Goal: Task Accomplishment & Management: Complete application form

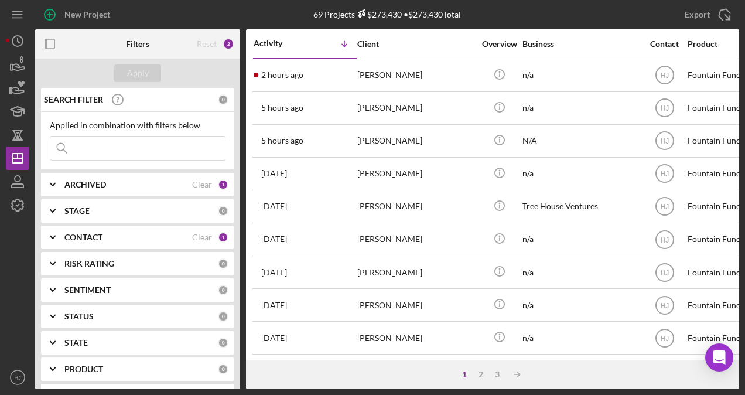
click at [74, 148] on input at bounding box center [137, 147] width 175 height 23
type input "[PERSON_NAME]"
click at [149, 80] on button "Apply" at bounding box center [137, 73] width 47 height 18
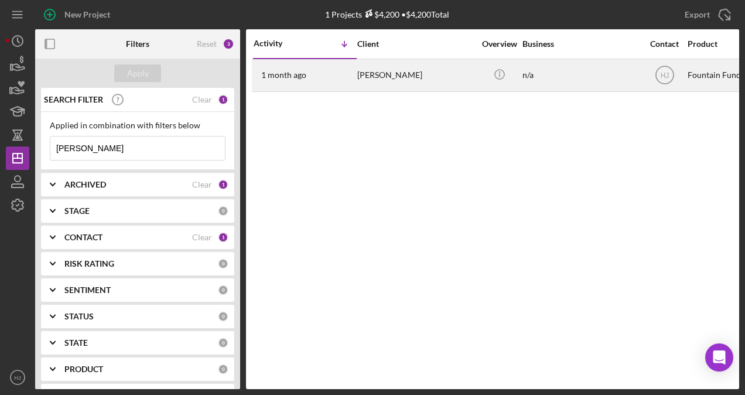
click at [395, 72] on div "[PERSON_NAME]" at bounding box center [415, 75] width 117 height 31
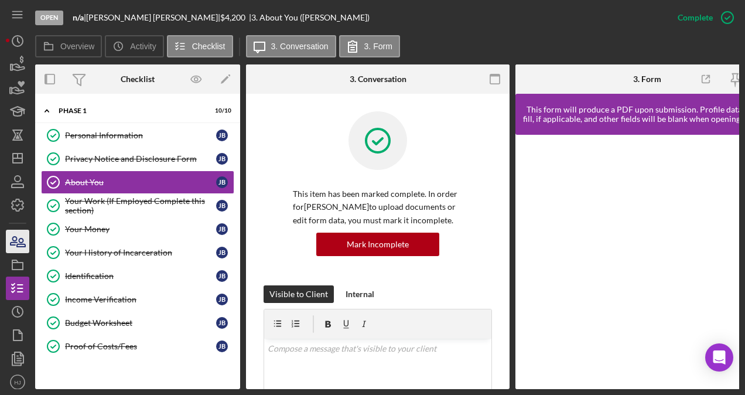
click at [8, 235] on div "Open n/a | [PERSON_NAME] | $4,200 $4,200 | 3. About You ([PERSON_NAME]) Complet…" at bounding box center [372, 197] width 745 height 395
click at [12, 234] on icon "button" at bounding box center [17, 241] width 29 height 29
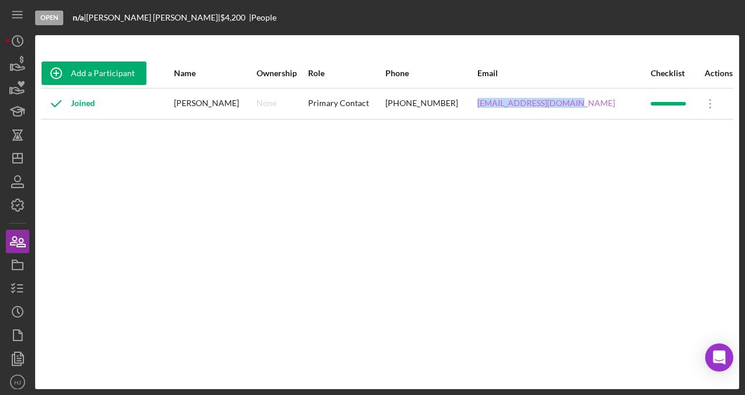
drag, startPoint x: 588, startPoint y: 104, endPoint x: 501, endPoint y: 107, distance: 87.3
click at [501, 107] on div "[EMAIL_ADDRESS][DOMAIN_NAME]" at bounding box center [563, 103] width 172 height 29
copy link "[EMAIL_ADDRESS][DOMAIN_NAME]"
click at [9, 35] on icon "Icon/History" at bounding box center [17, 40] width 29 height 29
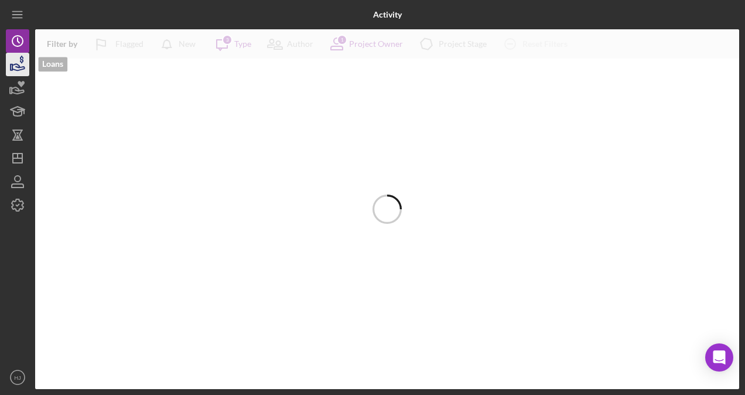
click at [21, 64] on icon "button" at bounding box center [17, 64] width 29 height 29
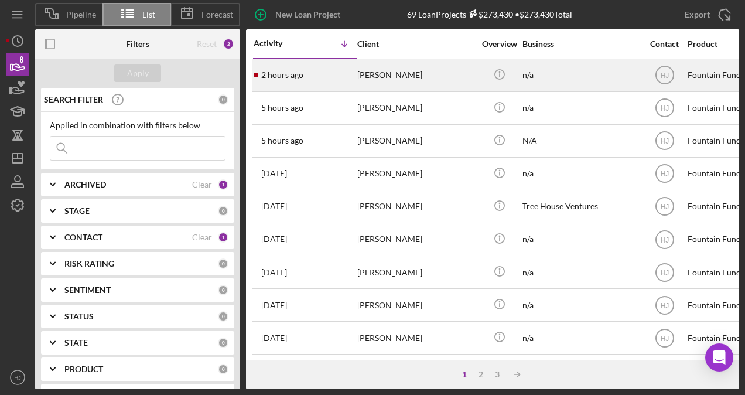
click at [395, 73] on div "[PERSON_NAME]" at bounding box center [415, 75] width 117 height 31
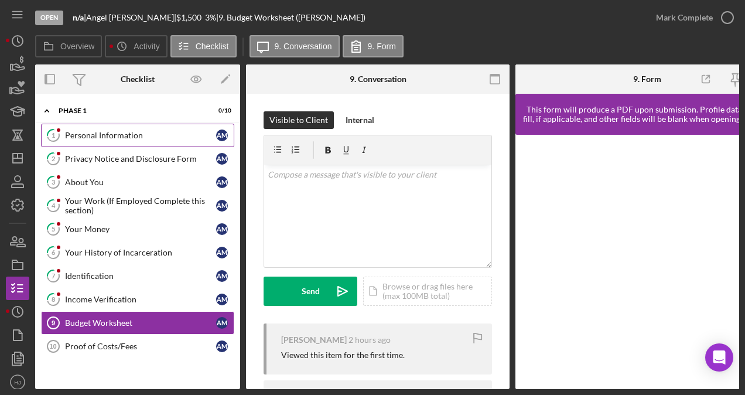
click at [128, 134] on div "Personal Information" at bounding box center [140, 135] width 151 height 9
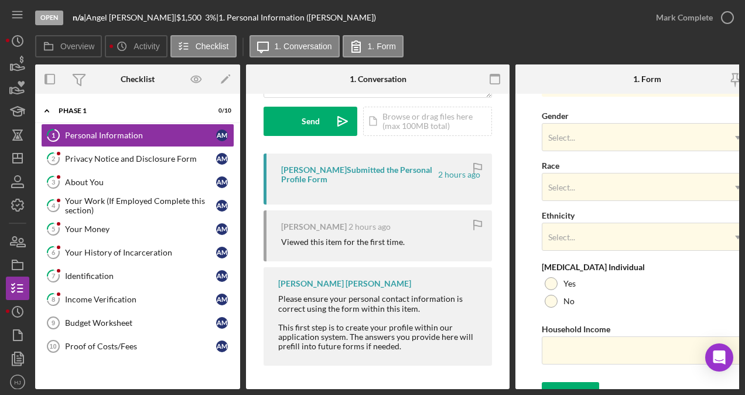
scroll to position [487, 0]
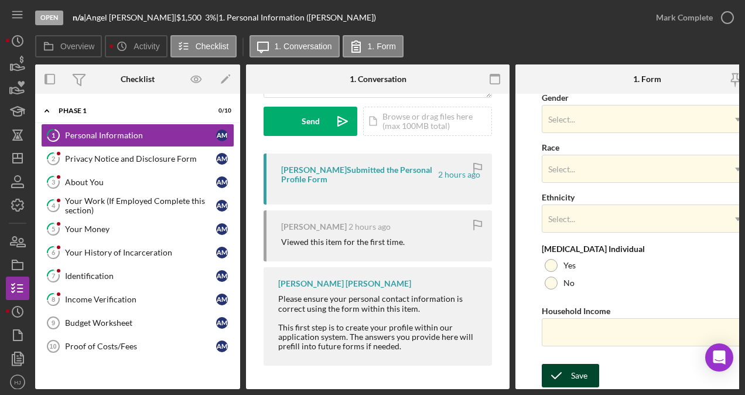
click at [559, 363] on icon "submit" at bounding box center [556, 375] width 29 height 29
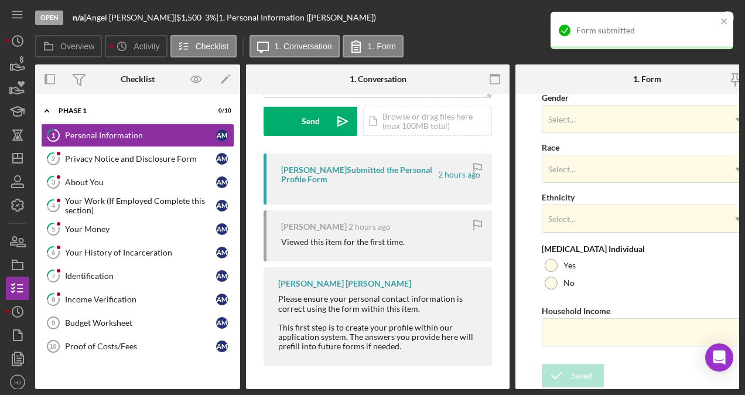
click at [513, 29] on div "Open n/a | [PERSON_NAME] | $1,500 $1,500 3 % | 1. Personal Information ([PERSON…" at bounding box center [339, 17] width 609 height 35
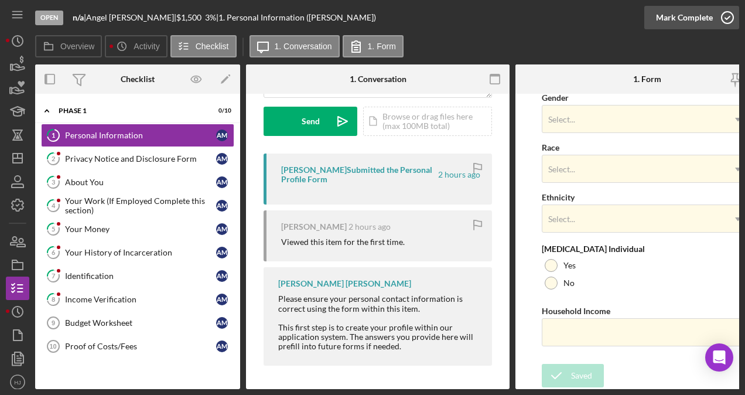
click at [694, 25] on div "Mark Complete" at bounding box center [684, 17] width 57 height 23
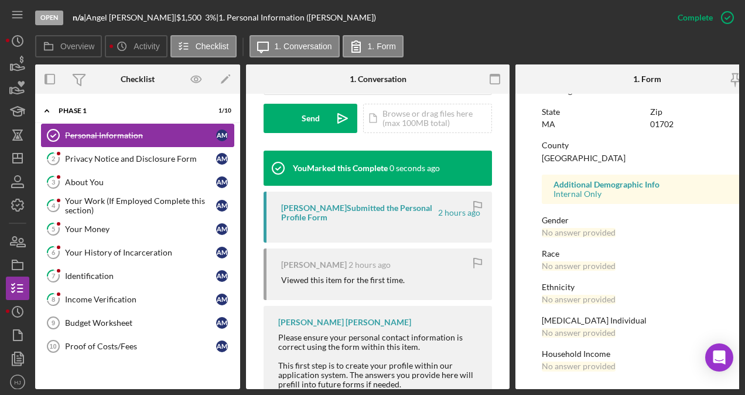
scroll to position [264, 0]
click at [127, 159] on div "Privacy Notice and Disclosure Form" at bounding box center [140, 158] width 151 height 9
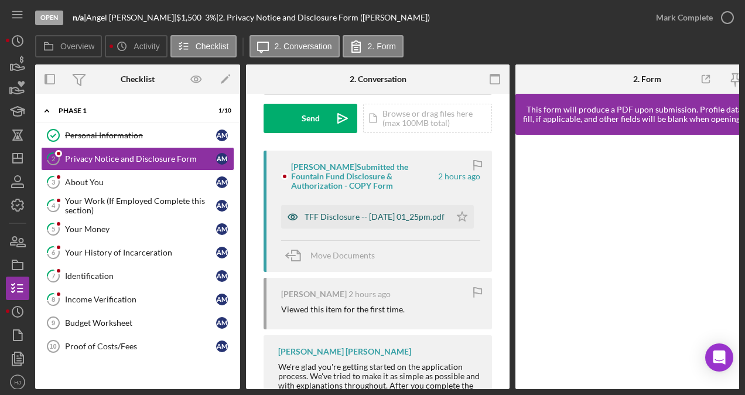
scroll to position [176, 0]
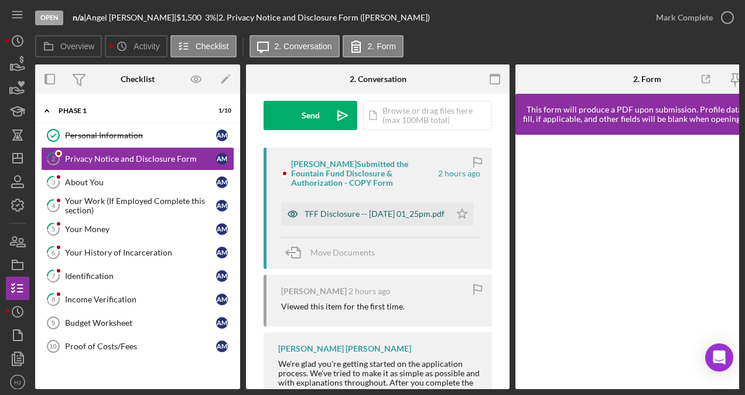
click at [358, 210] on div "TFF Disclosure -- [DATE] 01_25pm.pdf" at bounding box center [375, 213] width 140 height 9
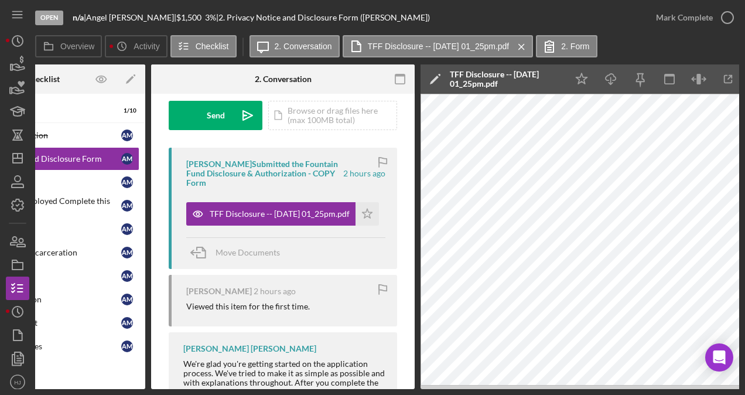
scroll to position [0, 114]
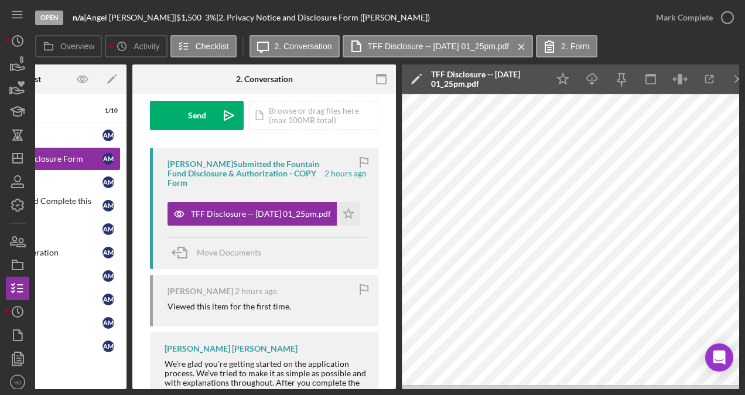
drag, startPoint x: 254, startPoint y: 390, endPoint x: 211, endPoint y: 390, distance: 43.4
click at [211, 390] on div "Open n/a | [PERSON_NAME] | $1,500 $1,500 3 % | 2. Privacy Notice and Disclosure…" at bounding box center [372, 197] width 745 height 395
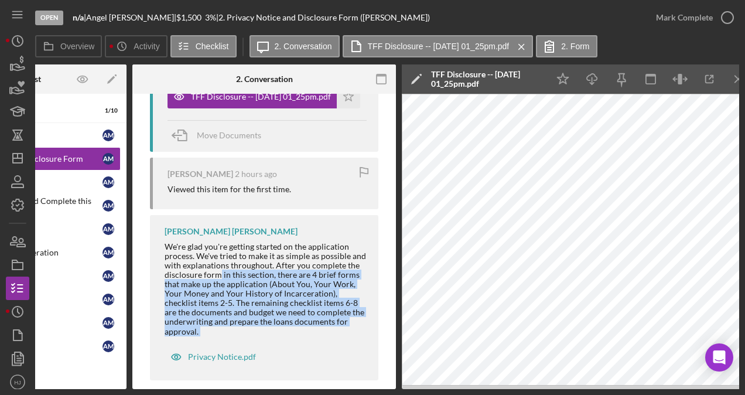
drag, startPoint x: 211, startPoint y: 390, endPoint x: 150, endPoint y: 380, distance: 61.7
click at [150, 380] on div "Visible to Client Internal v Color teal Color pink Remove color Add row above A…" at bounding box center [264, 102] width 264 height 603
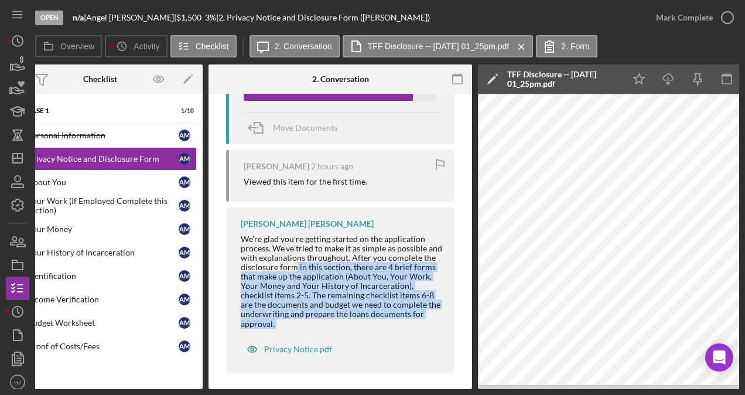
scroll to position [0, 0]
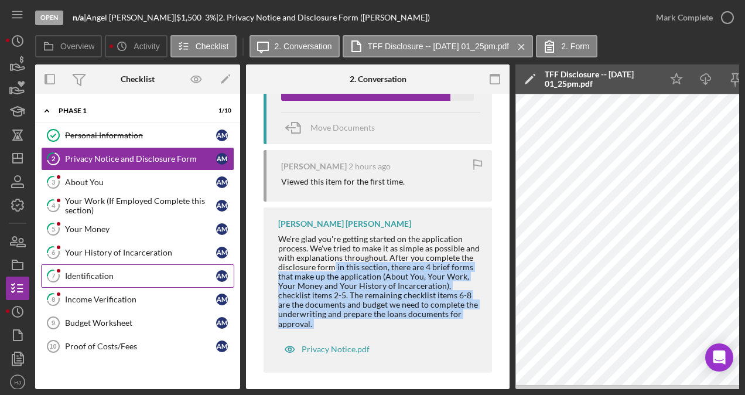
click at [107, 281] on link "7 Identification A M" at bounding box center [137, 275] width 193 height 23
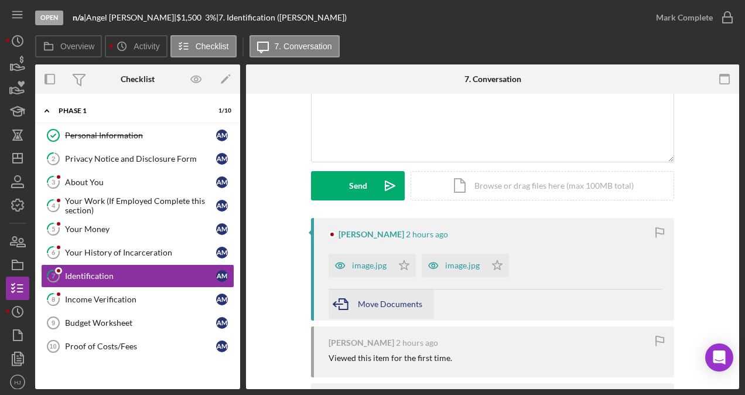
scroll to position [117, 0]
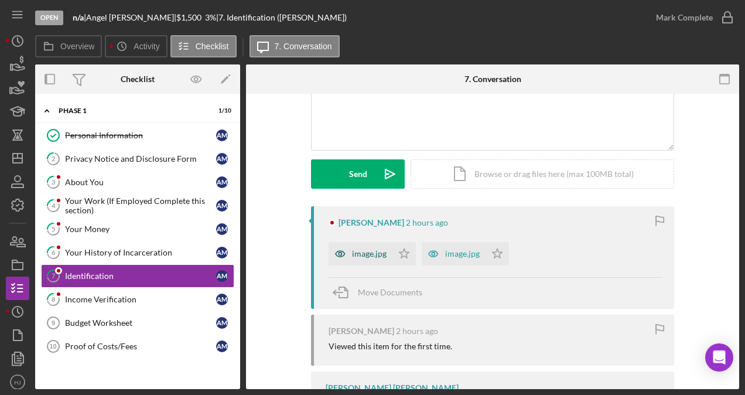
click at [368, 257] on div "image.jpg" at bounding box center [369, 253] width 35 height 9
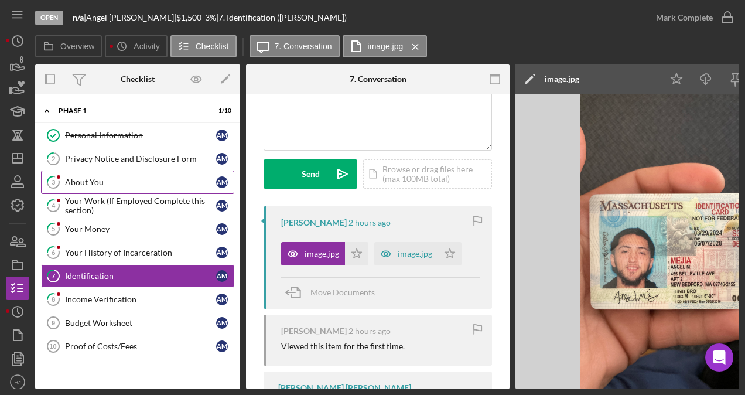
click at [84, 179] on div "About You" at bounding box center [140, 182] width 151 height 9
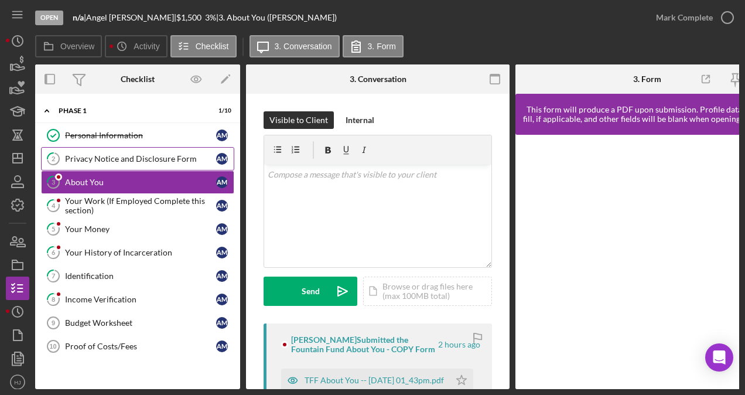
click at [104, 164] on link "2 Privacy Notice and Disclosure Form A M" at bounding box center [137, 158] width 193 height 23
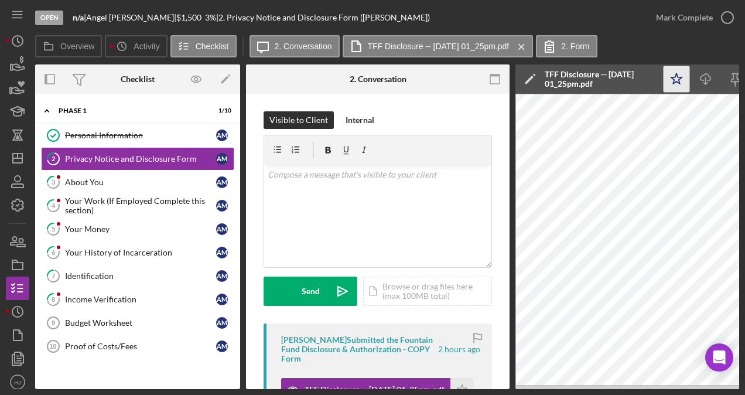
click at [682, 81] on icon "Icon/Star" at bounding box center [677, 79] width 26 height 26
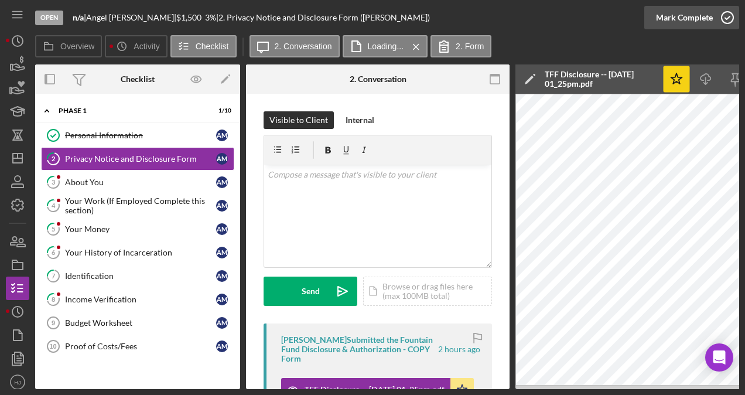
click at [713, 25] on icon "button" at bounding box center [727, 17] width 29 height 29
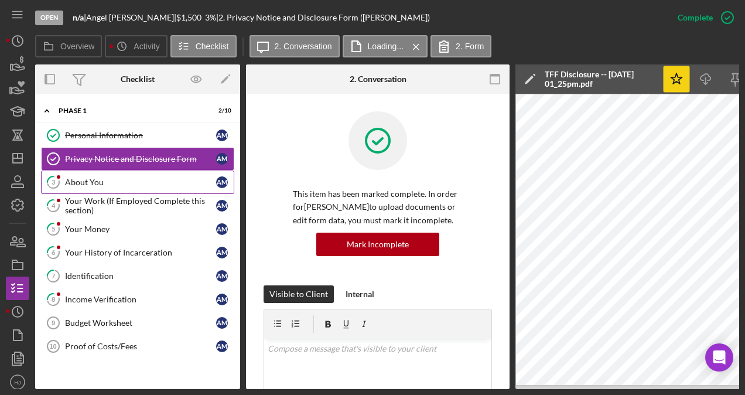
click at [78, 175] on link "3 About You A M" at bounding box center [137, 181] width 193 height 23
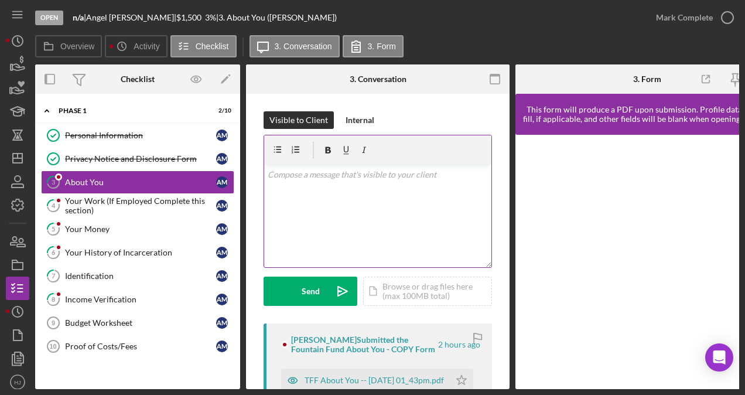
scroll to position [59, 0]
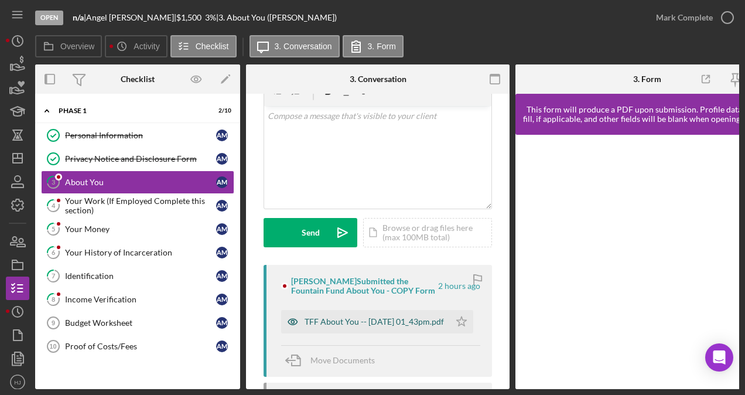
click at [339, 321] on div "TFF About You -- [DATE] 01_43pm.pdf" at bounding box center [374, 321] width 139 height 9
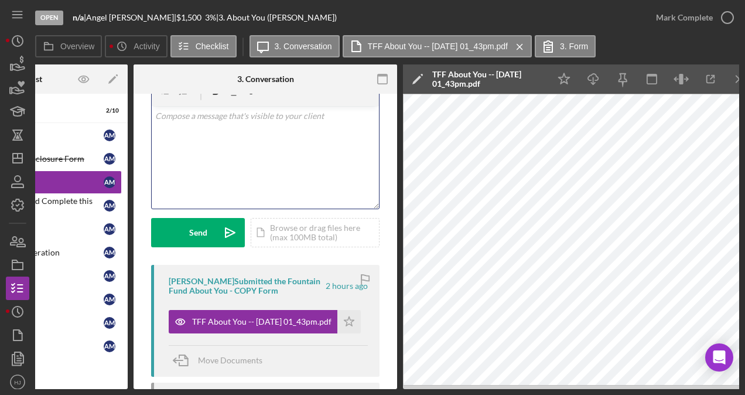
click at [275, 171] on div "v Color teal Color pink Remove color Add row above Add row below Add column bef…" at bounding box center [265, 157] width 227 height 103
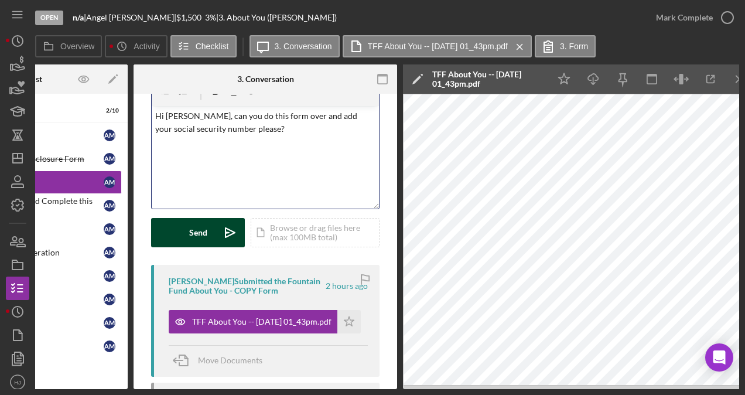
click at [203, 227] on div "Send" at bounding box center [198, 232] width 18 height 29
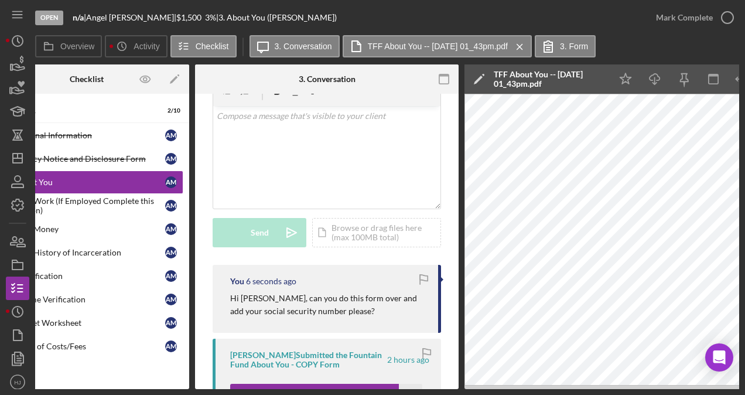
scroll to position [0, 0]
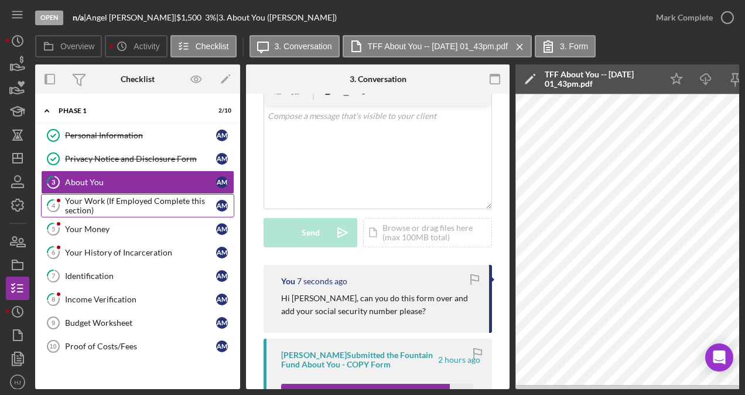
click at [129, 204] on div "Your Work (If Employed Complete this section)" at bounding box center [140, 205] width 151 height 19
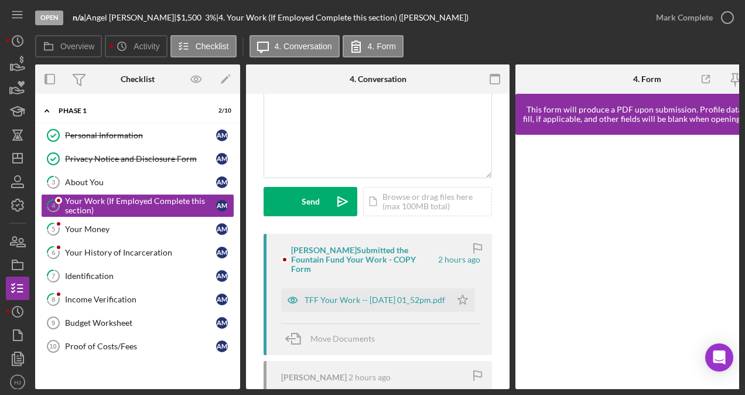
scroll to position [117, 0]
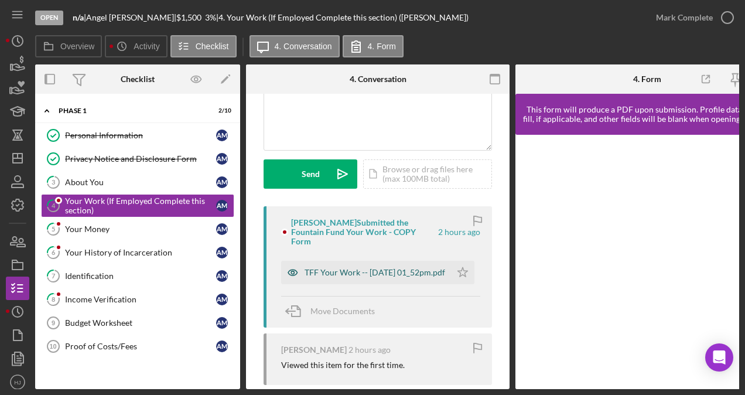
click at [365, 268] on div "TFF Your Work -- [DATE] 01_52pm.pdf" at bounding box center [375, 272] width 141 height 9
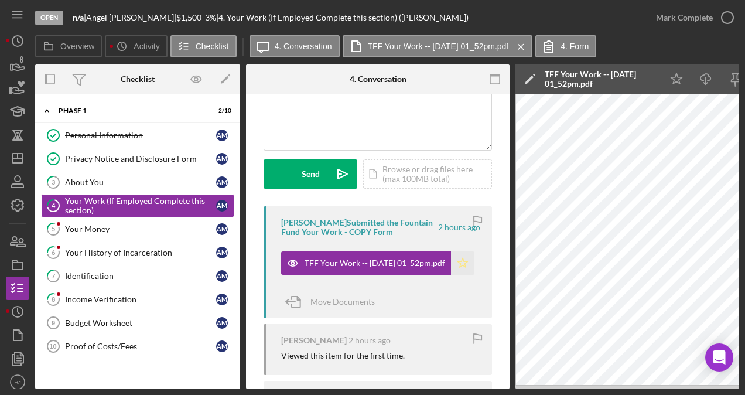
click at [462, 261] on icon "Icon/Star" at bounding box center [462, 262] width 23 height 23
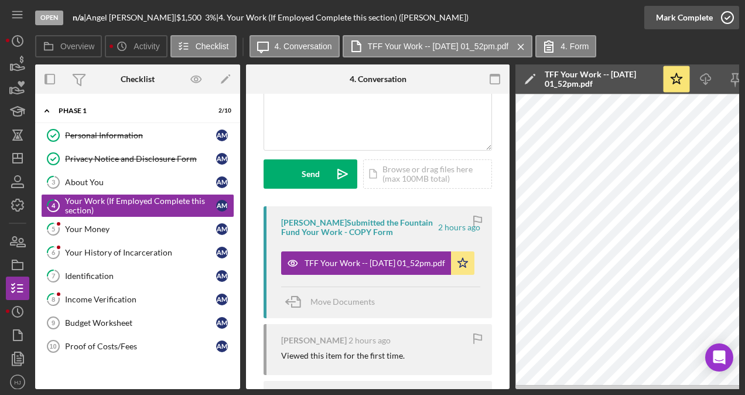
click at [710, 19] on div "Mark Complete" at bounding box center [684, 17] width 57 height 23
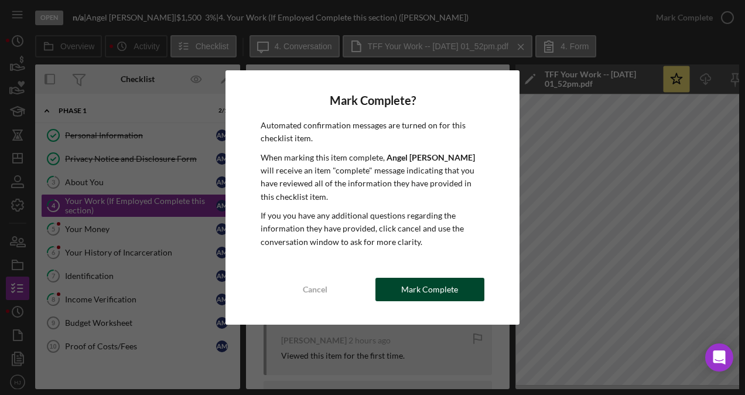
click at [437, 285] on div "Mark Complete" at bounding box center [429, 289] width 57 height 23
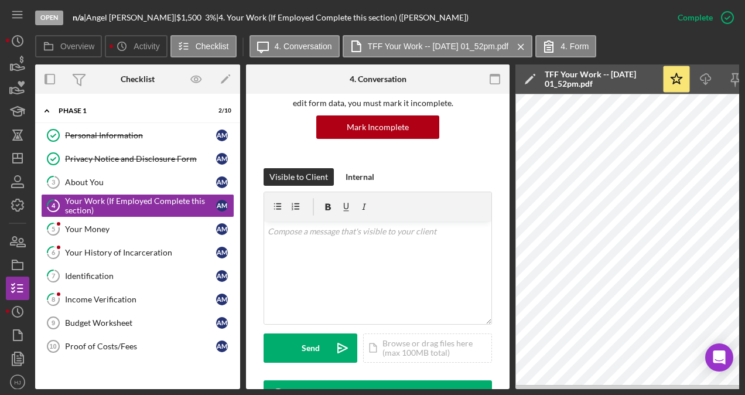
scroll to position [291, 0]
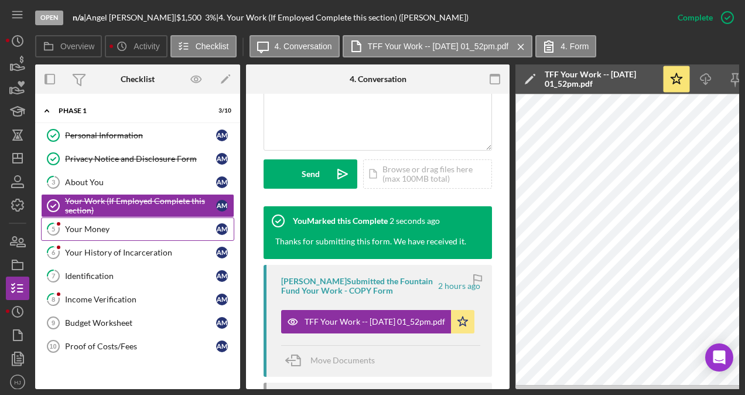
click at [93, 226] on div "Your Money" at bounding box center [140, 228] width 151 height 9
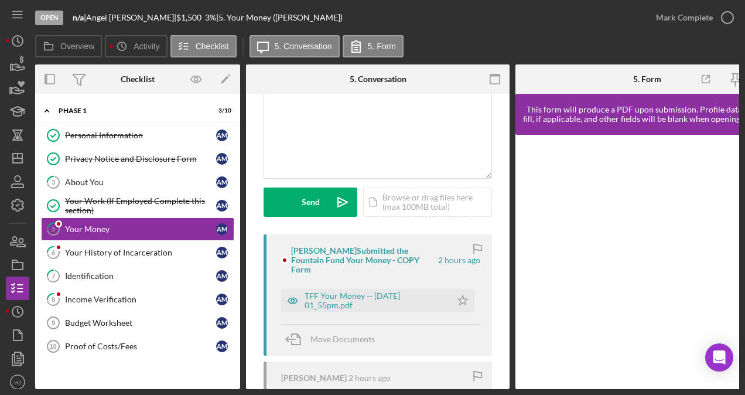
scroll to position [117, 0]
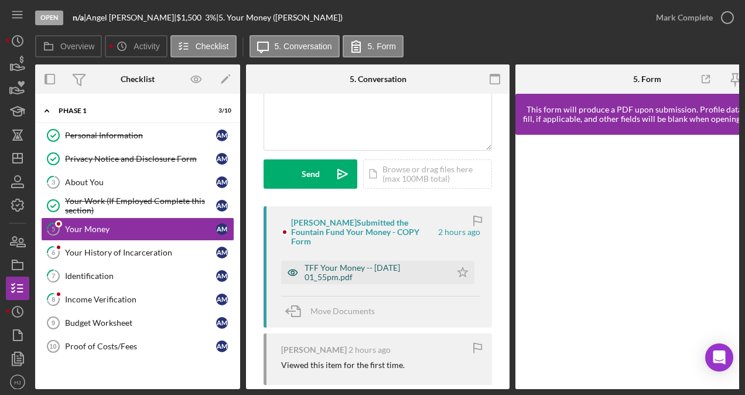
click at [363, 268] on div "TFF Your Money -- [DATE] 01_55pm.pdf" at bounding box center [375, 272] width 141 height 19
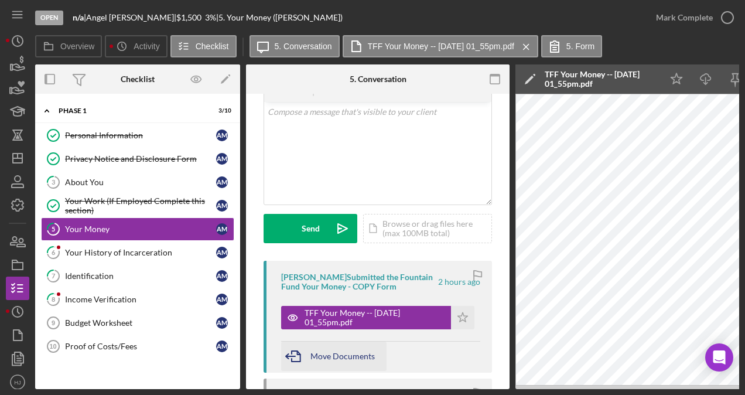
scroll to position [59, 0]
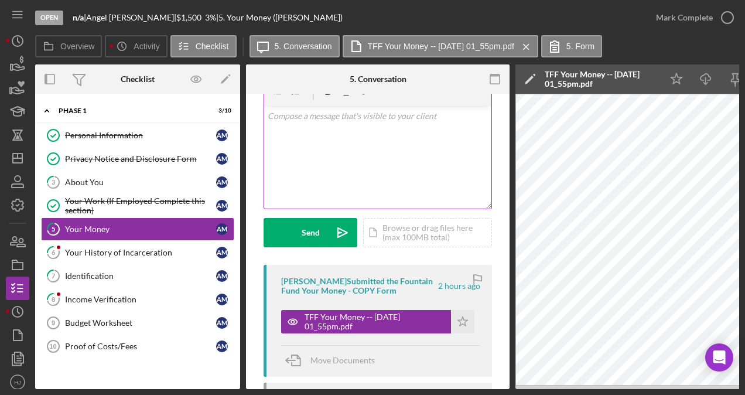
click at [323, 148] on div "v Color teal Color pink Remove color Add row above Add row below Add column bef…" at bounding box center [377, 157] width 227 height 103
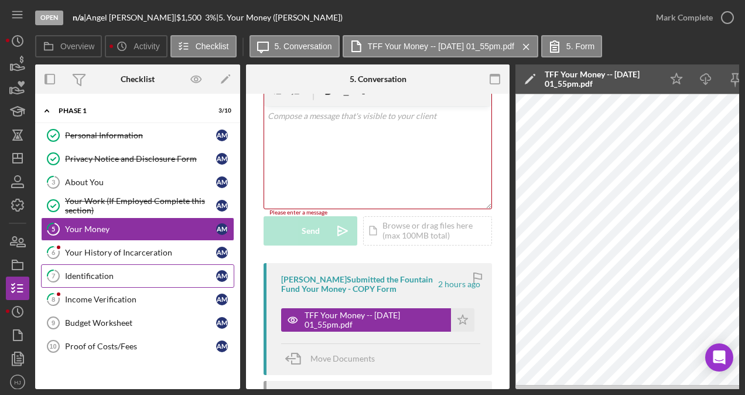
click at [100, 273] on div "Identification" at bounding box center [140, 275] width 151 height 9
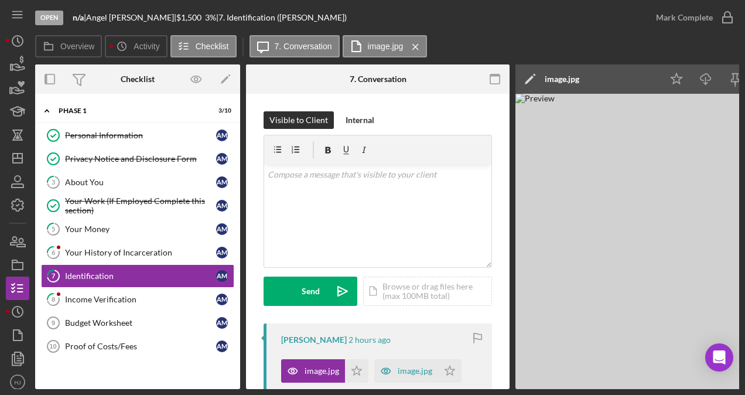
drag, startPoint x: 435, startPoint y: 389, endPoint x: 482, endPoint y: 385, distance: 47.0
click at [482, 385] on div "Open n/a | [PERSON_NAME] | $1,500 $1,500 3 % | 7. Identification ([PERSON_NAME]…" at bounding box center [372, 197] width 745 height 395
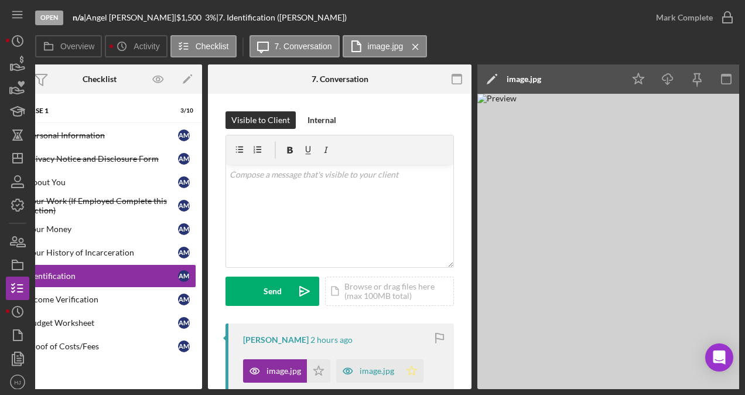
scroll to position [0, 19]
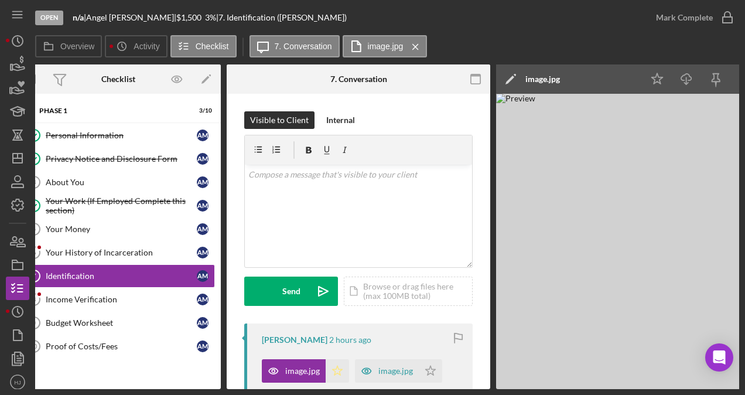
click at [336, 366] on polygon "button" at bounding box center [338, 370] width 10 height 9
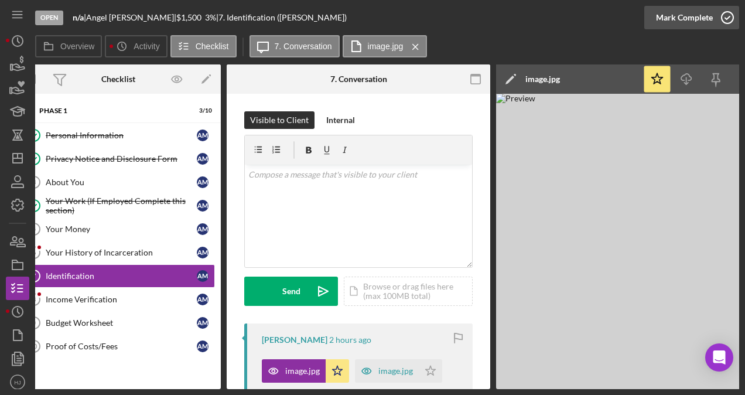
click at [667, 16] on div "Mark Complete" at bounding box center [684, 17] width 57 height 23
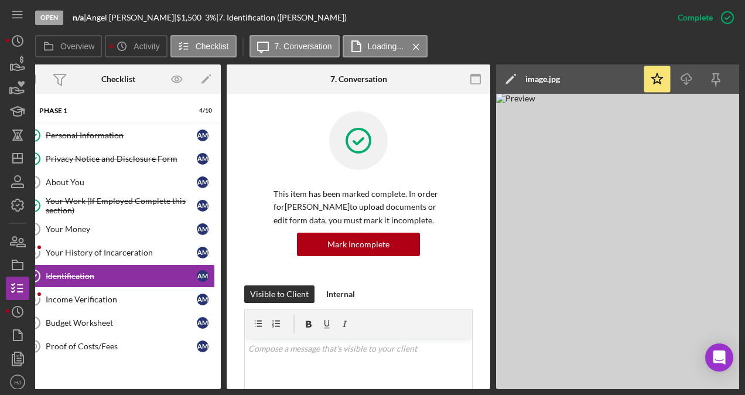
scroll to position [0, 0]
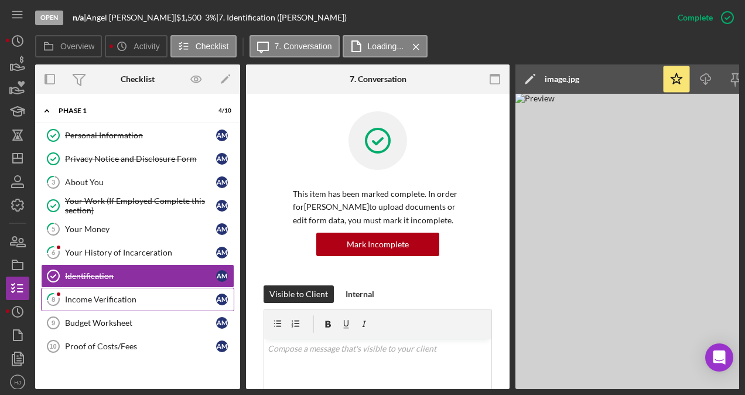
click at [121, 291] on link "8 Income Verification A M" at bounding box center [137, 299] width 193 height 23
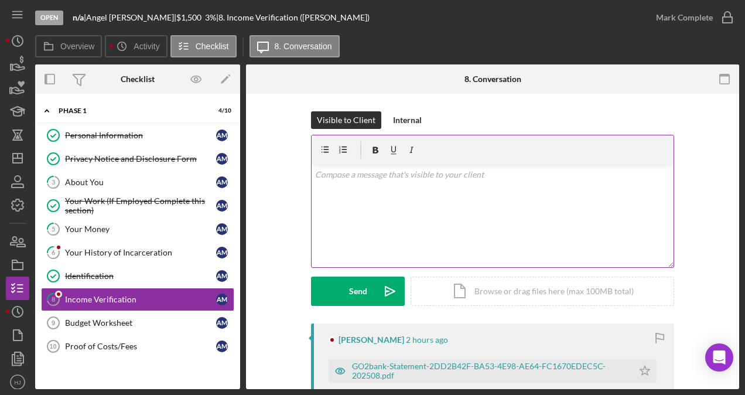
scroll to position [59, 0]
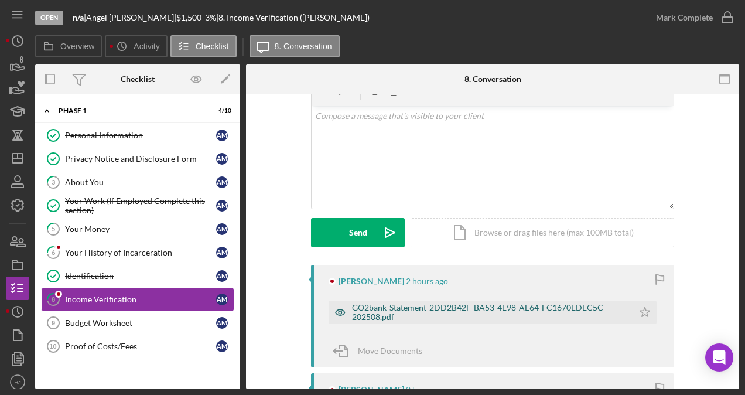
click at [435, 307] on div "GO2bank-Statement-2DD2B42F-BA53-4E98-AE64-FC1670EDEC5C-202508.pdf" at bounding box center [489, 312] width 275 height 19
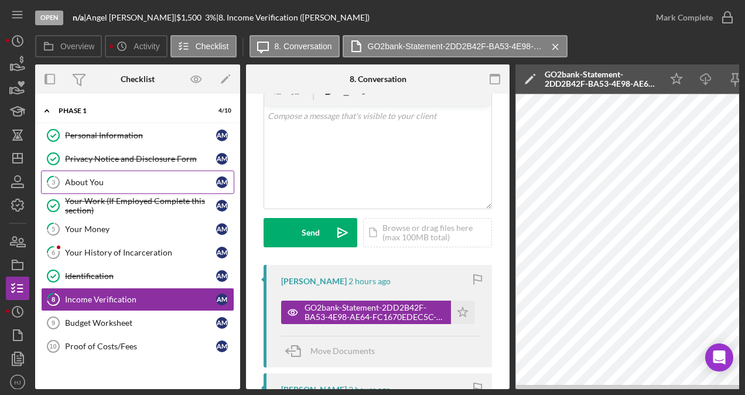
click at [95, 186] on link "3 About You A M" at bounding box center [137, 181] width 193 height 23
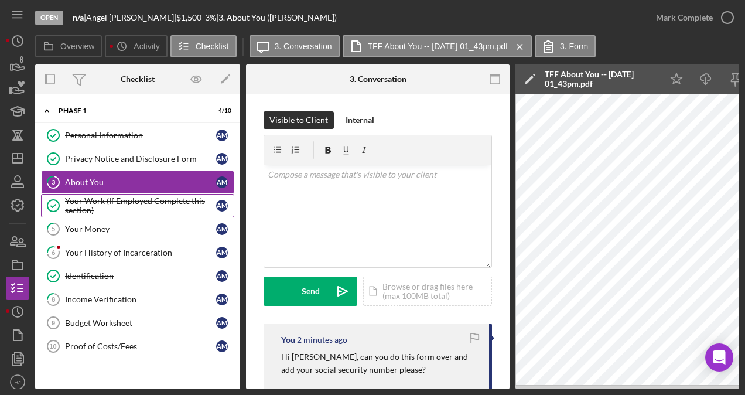
click at [98, 204] on div "Your Work (If Employed Complete this section)" at bounding box center [140, 205] width 151 height 19
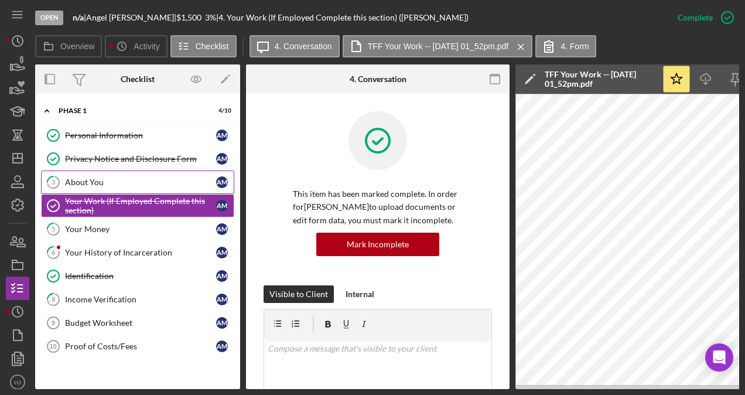
click at [104, 187] on link "3 About You A M" at bounding box center [137, 181] width 193 height 23
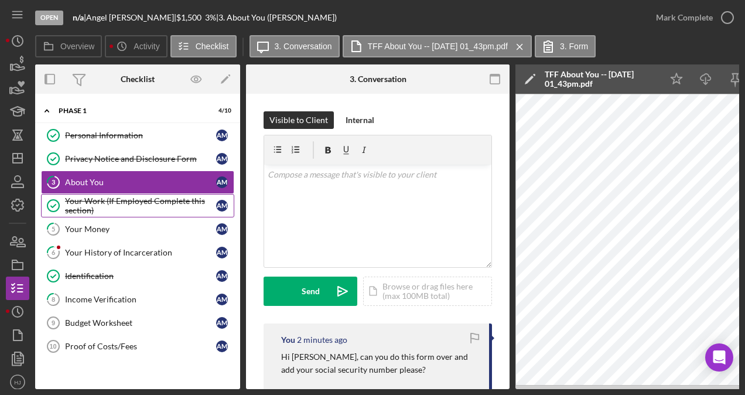
click at [110, 202] on div "Your Work (If Employed Complete this section)" at bounding box center [140, 205] width 151 height 19
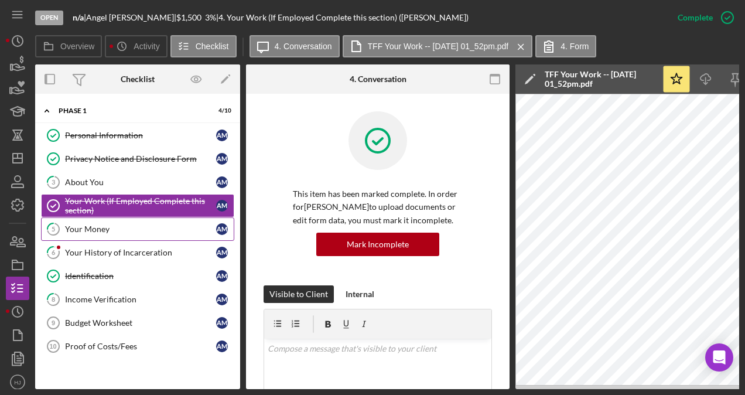
click at [104, 224] on div "Your Money" at bounding box center [140, 228] width 151 height 9
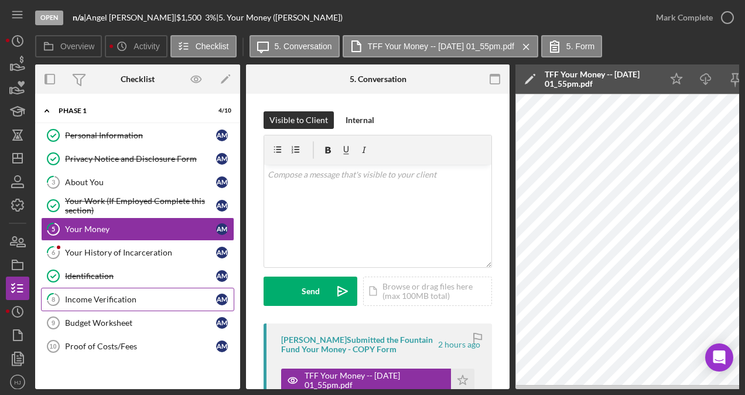
click at [122, 298] on div "Income Verification" at bounding box center [140, 299] width 151 height 9
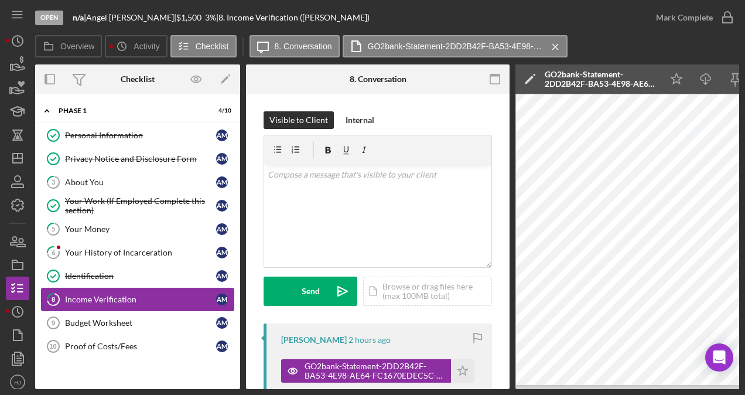
click at [102, 302] on link "8 Income Verification A M" at bounding box center [137, 299] width 193 height 23
drag, startPoint x: 547, startPoint y: 390, endPoint x: 614, endPoint y: 390, distance: 66.8
click at [614, 390] on div "Open n/a | [PERSON_NAME] | $1,500 $1,500 3 % | 8. Income Verification ([PERSON_…" at bounding box center [372, 197] width 745 height 395
drag, startPoint x: 590, startPoint y: 392, endPoint x: 596, endPoint y: 391, distance: 6.0
click at [596, 391] on div "Open n/a | [PERSON_NAME] | $1,500 $1,500 3 % | 8. Income Verification ([PERSON_…" at bounding box center [372, 197] width 745 height 395
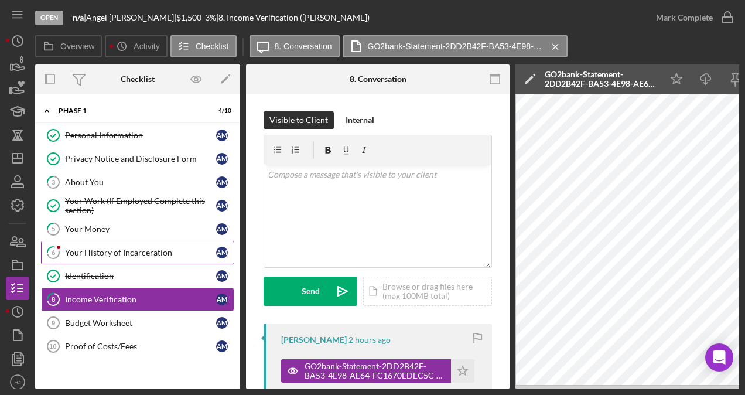
click at [96, 248] on div "Your History of Incarceration" at bounding box center [140, 252] width 151 height 9
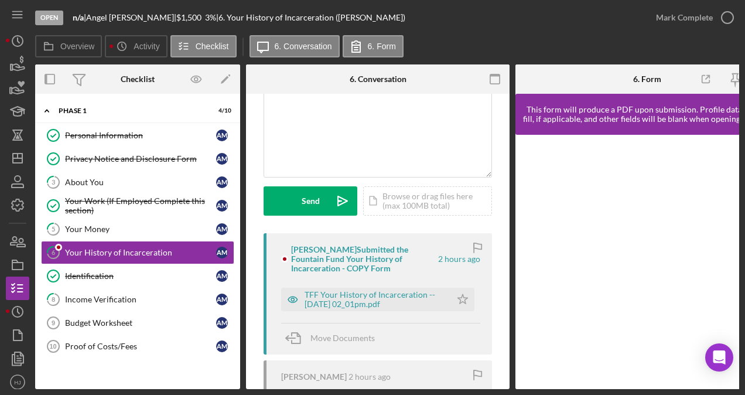
scroll to position [117, 0]
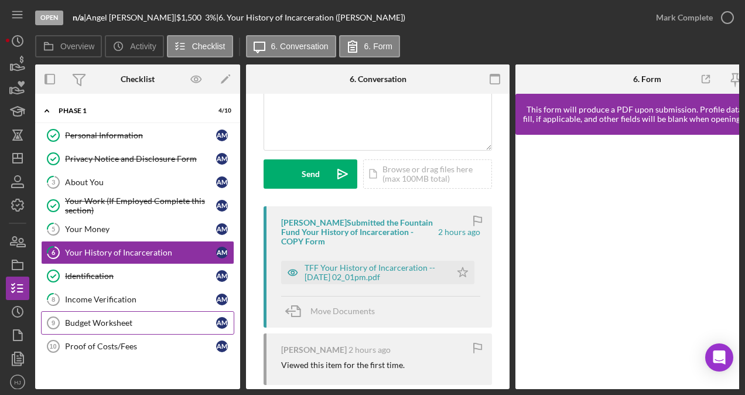
click at [103, 318] on div "Budget Worksheet" at bounding box center [140, 322] width 151 height 9
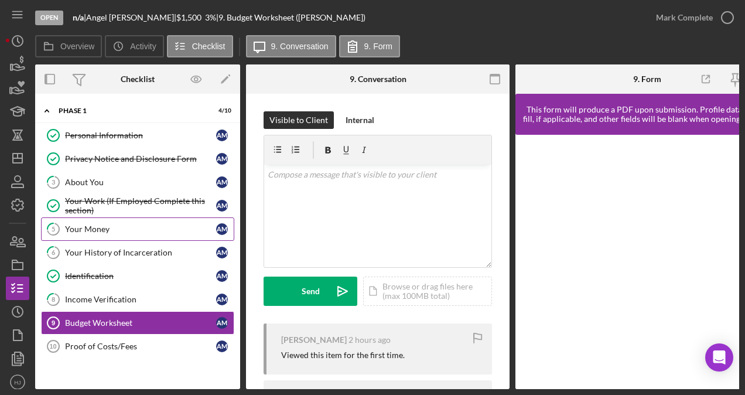
click at [90, 226] on div "Your Money" at bounding box center [140, 228] width 151 height 9
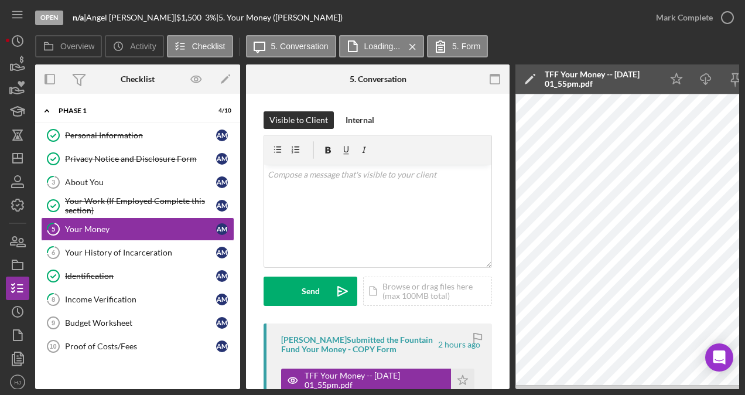
click at [563, 21] on div "Open n/a | [PERSON_NAME] | $1,500 $1,500 3 % | 5. Your Money ([PERSON_NAME])" at bounding box center [339, 17] width 609 height 35
click at [20, 64] on icon "button" at bounding box center [17, 64] width 29 height 29
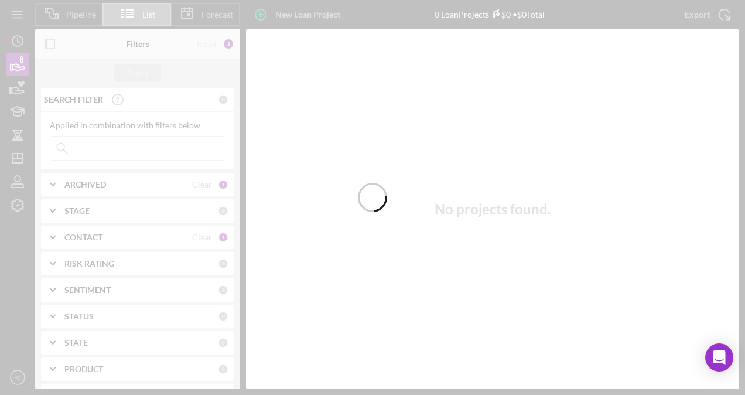
click at [19, 42] on div at bounding box center [372, 197] width 745 height 395
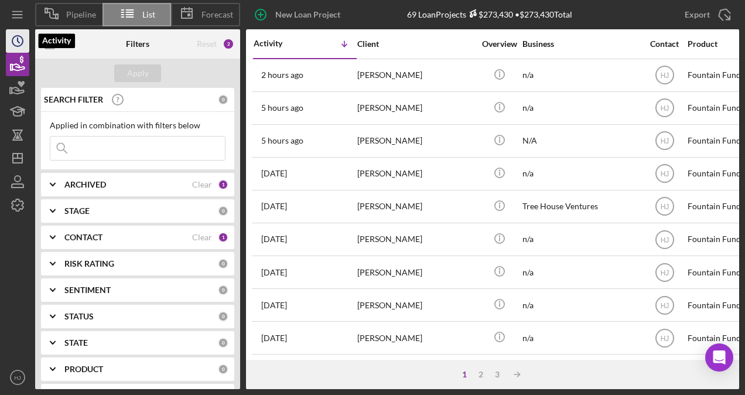
click at [16, 43] on icon "Icon/History" at bounding box center [17, 40] width 29 height 29
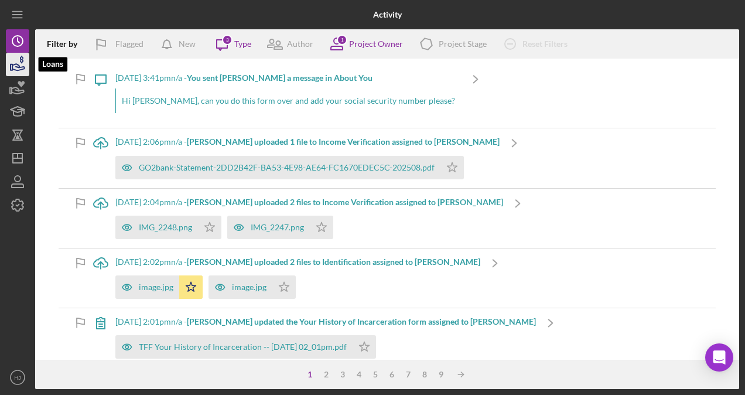
click at [16, 63] on icon "button" at bounding box center [17, 64] width 29 height 29
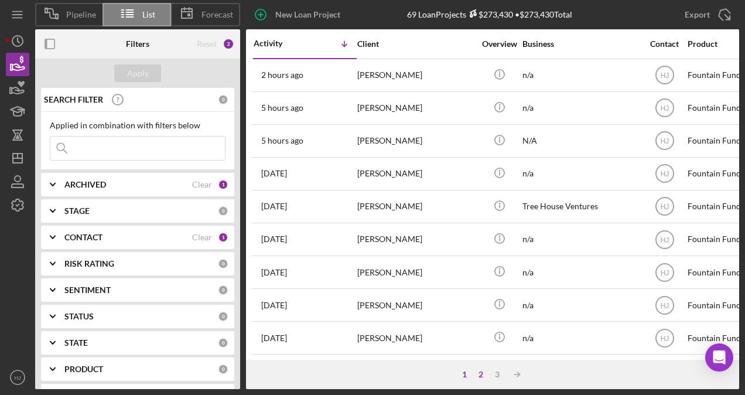
click at [480, 373] on div "2" at bounding box center [481, 374] width 16 height 9
